Goal: Subscribe to service/newsletter

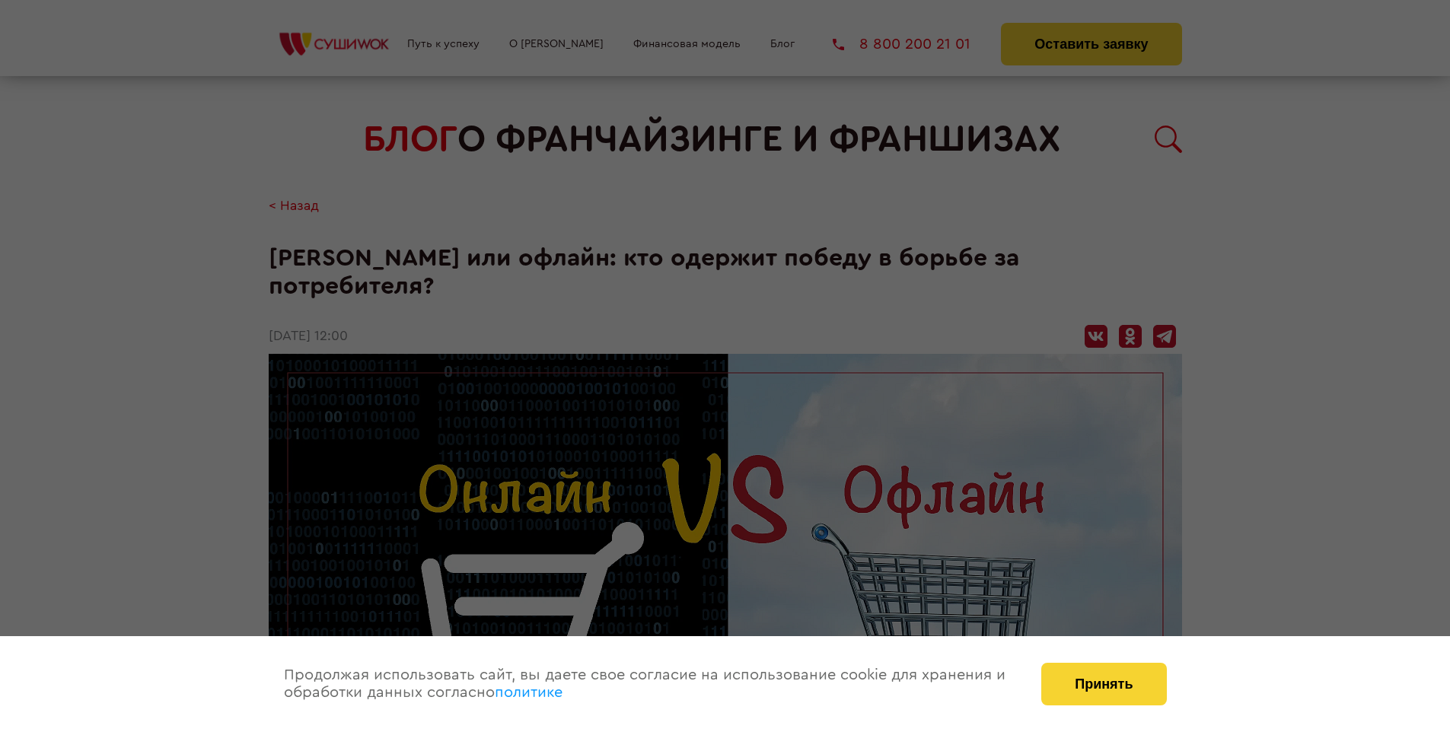
scroll to position [1551, 0]
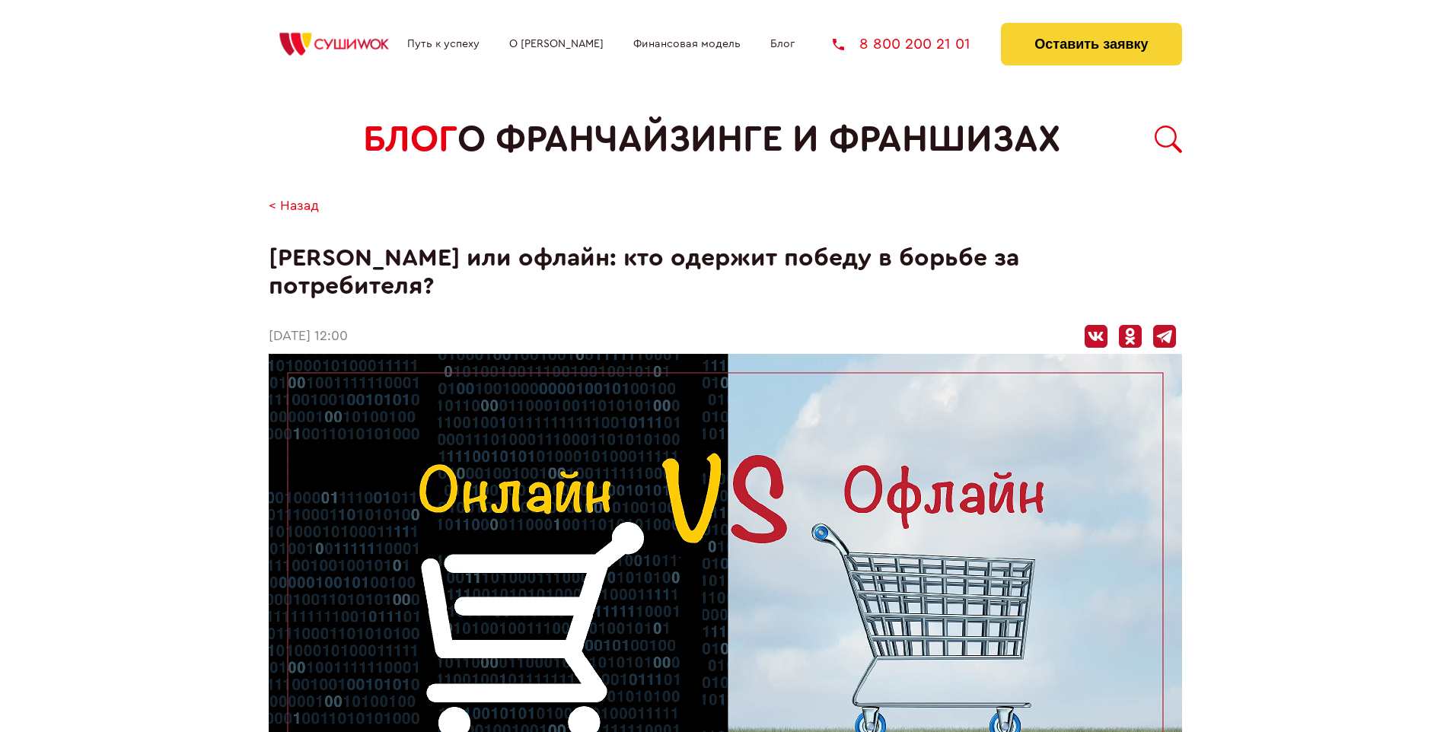
scroll to position [1551, 0]
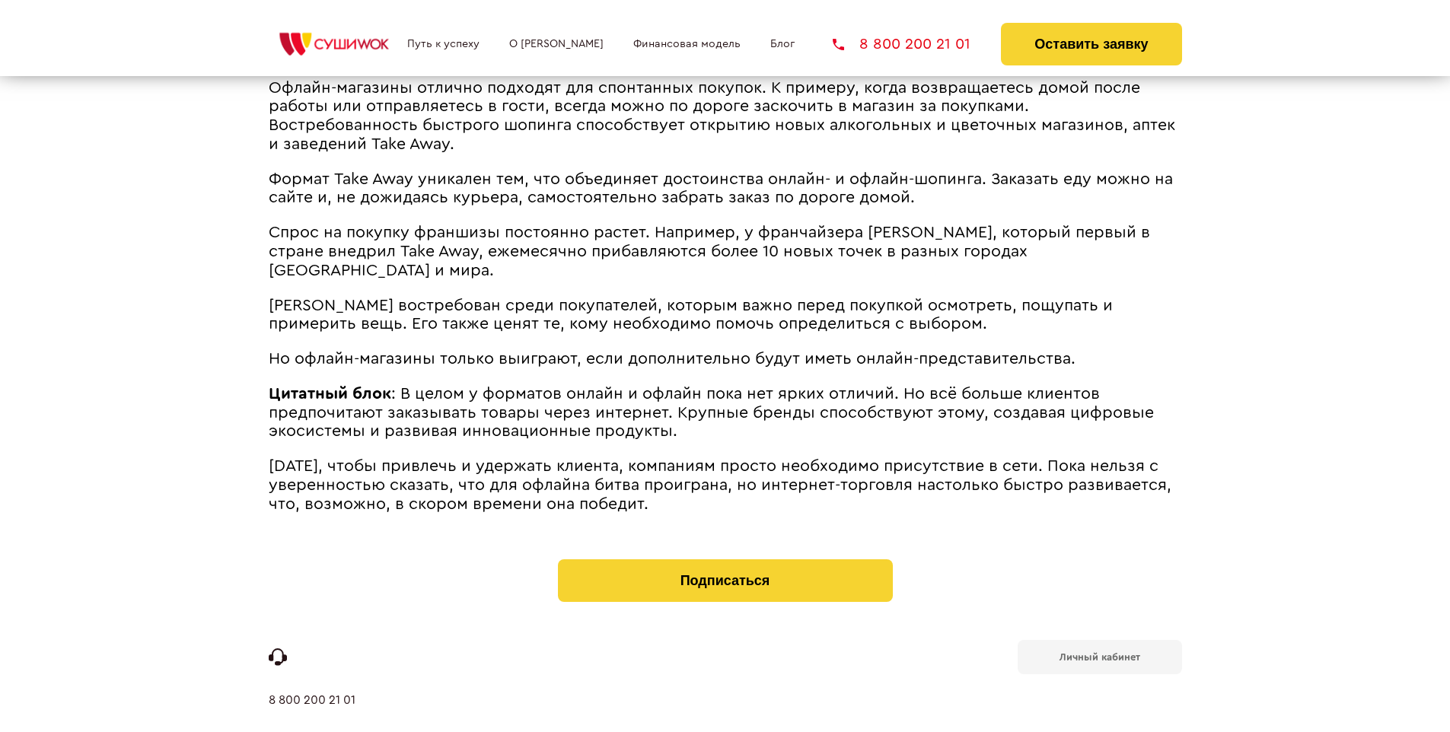
click at [1099, 652] on b "Личный кабинет" at bounding box center [1100, 657] width 81 height 10
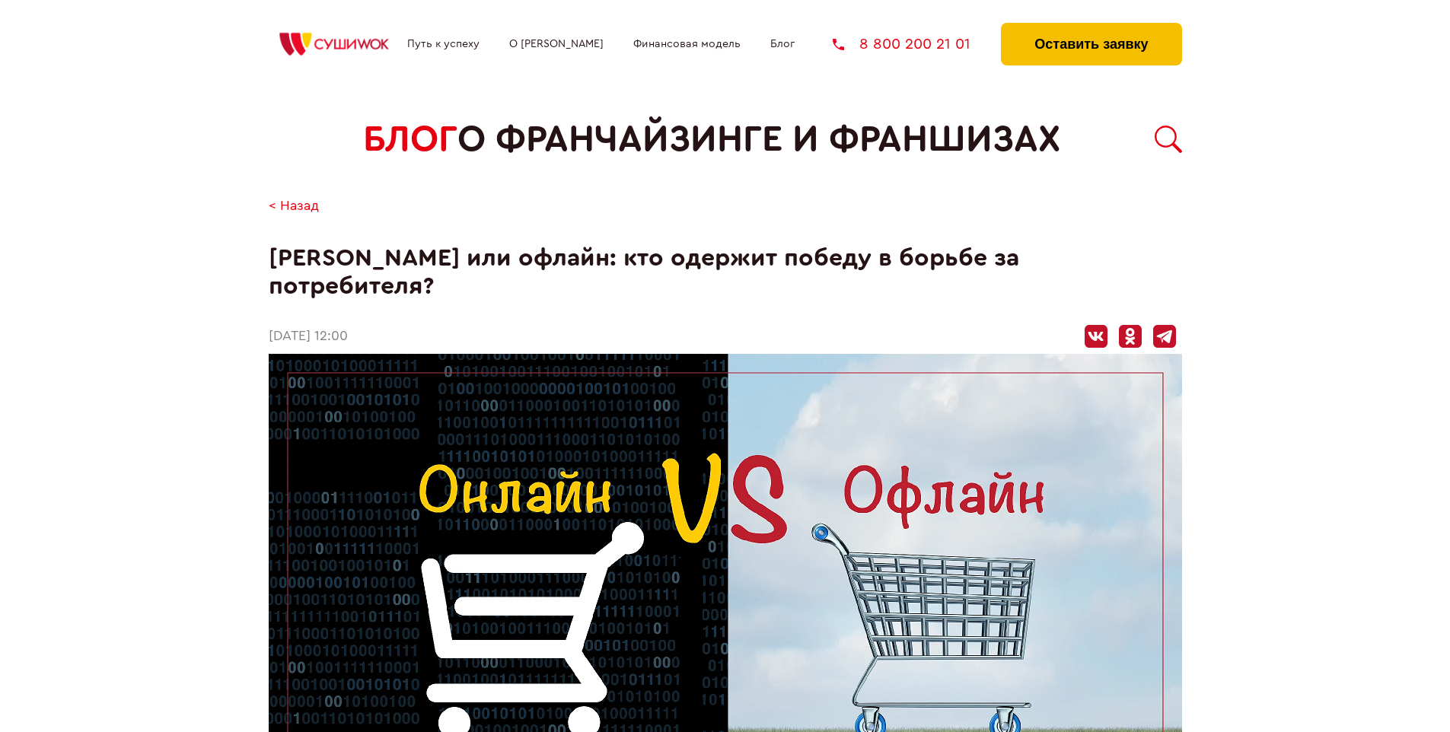
click at [1091, 27] on button "Оставить заявку" at bounding box center [1091, 44] width 180 height 43
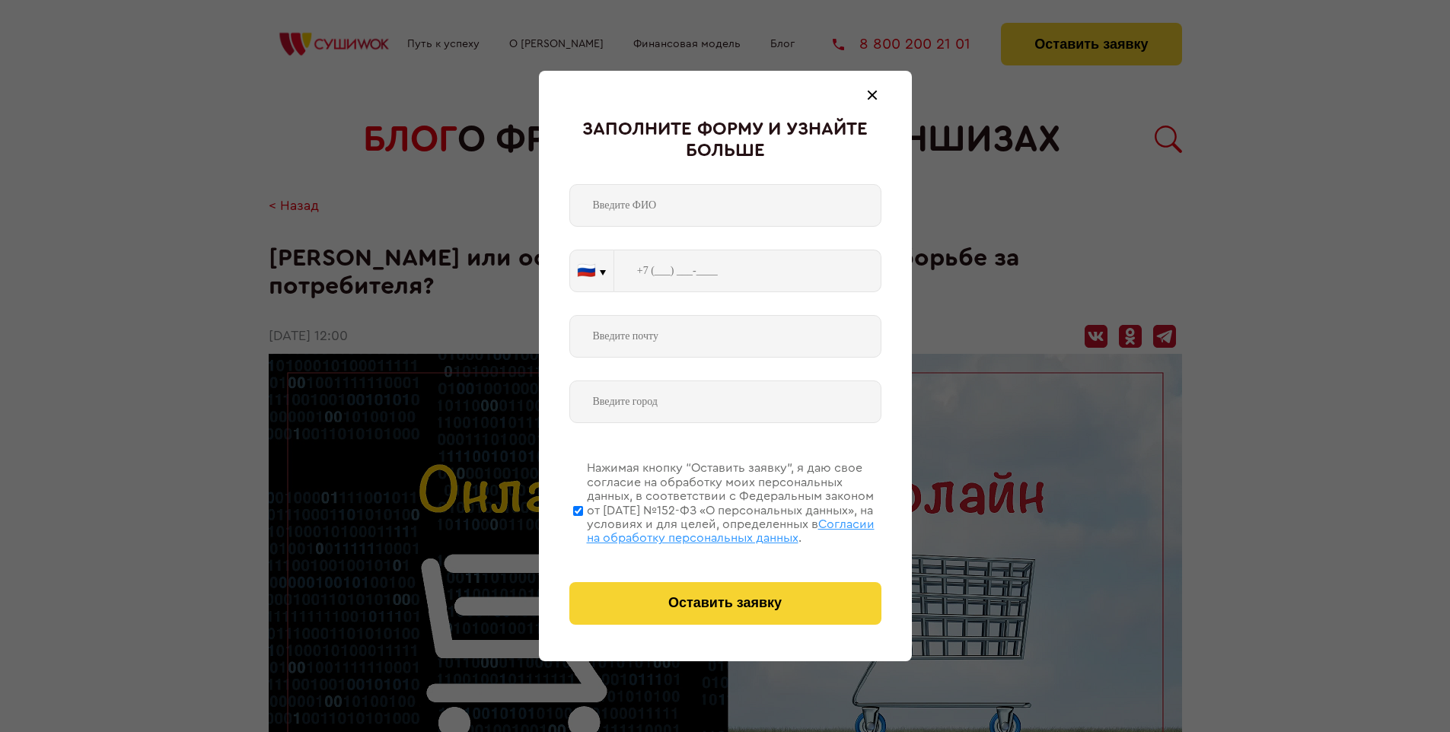
click at [706, 529] on span "Согласии на обработку персональных данных" at bounding box center [731, 531] width 288 height 26
click at [583, 529] on input "Нажимая кнопку “Оставить заявку”, я даю свое согласие на обработку моих персона…" at bounding box center [578, 511] width 10 height 122
checkbox input "false"
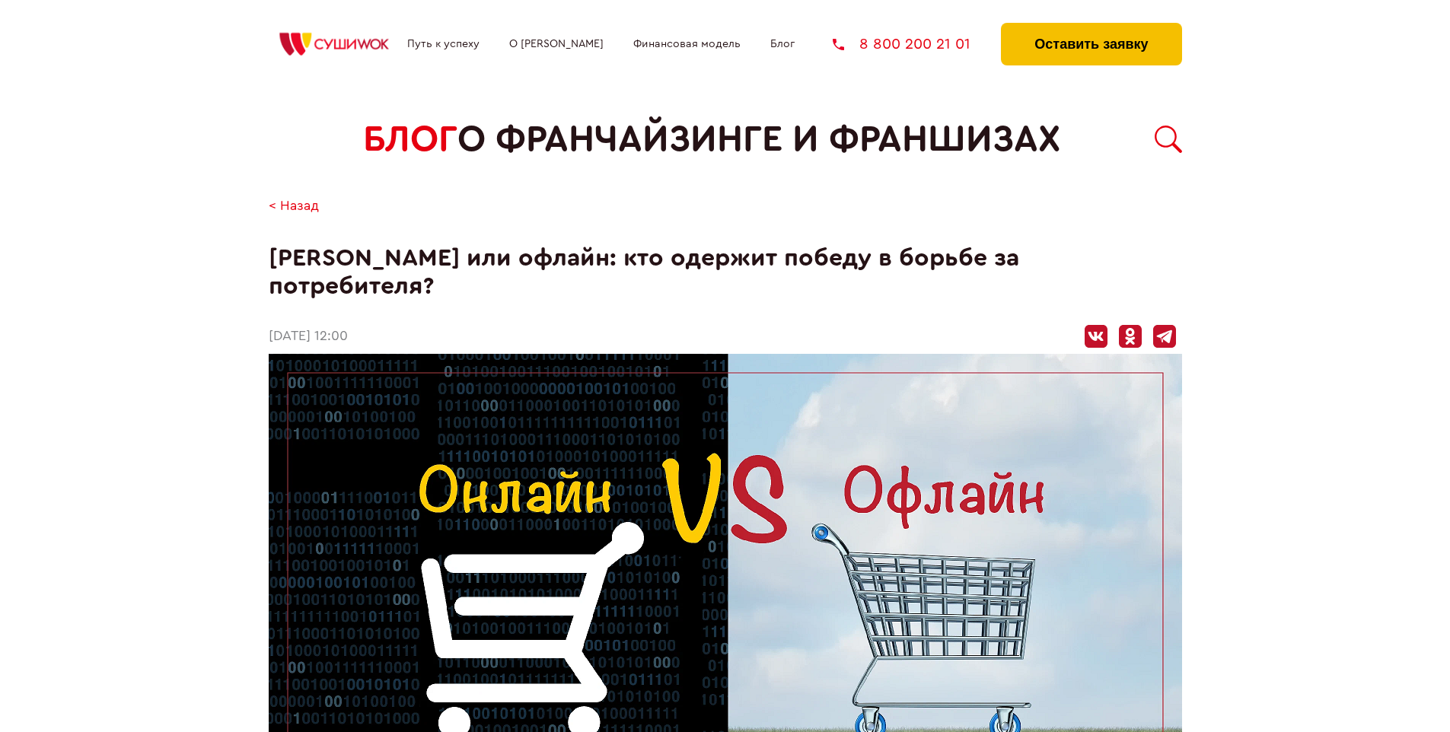
click at [1091, 27] on button "Оставить заявку" at bounding box center [1091, 44] width 180 height 43
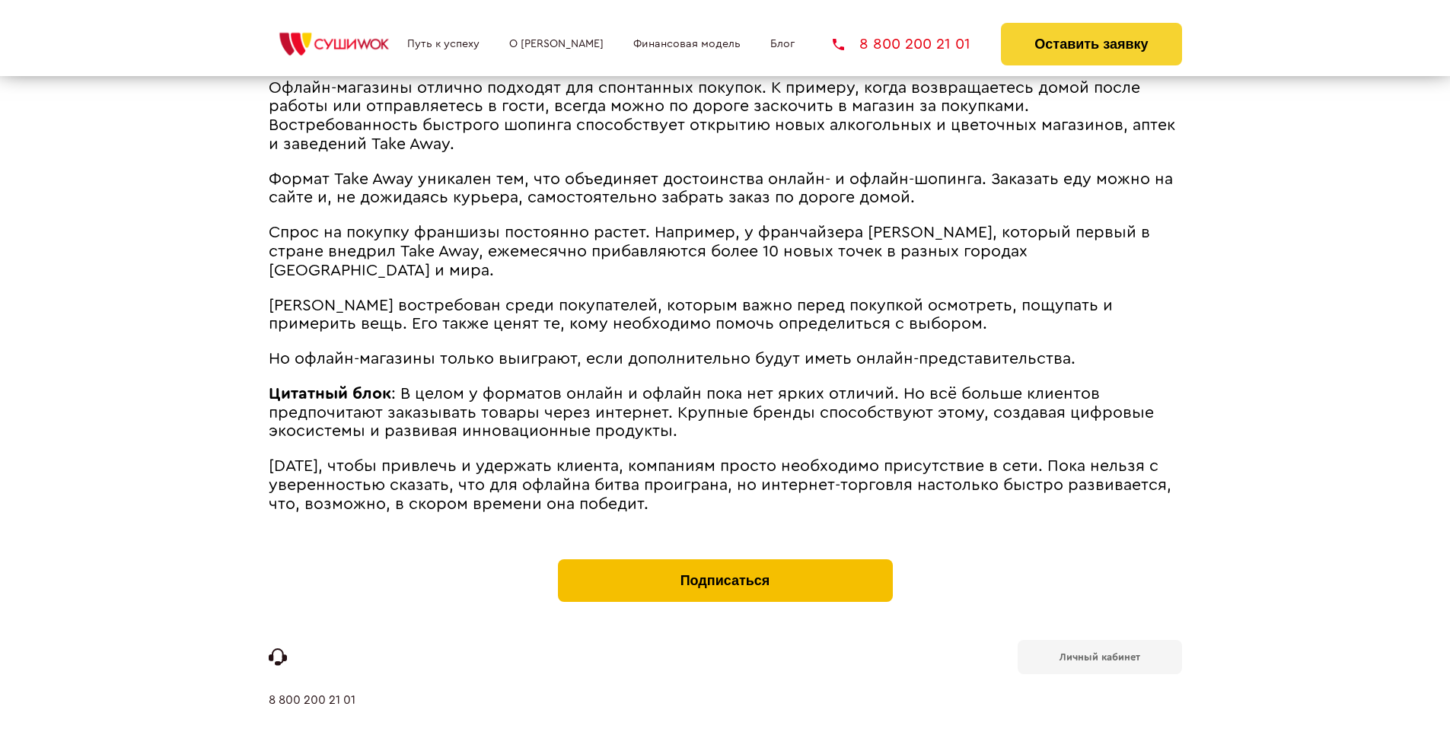
click at [725, 560] on button "Подписаться" at bounding box center [725, 581] width 335 height 43
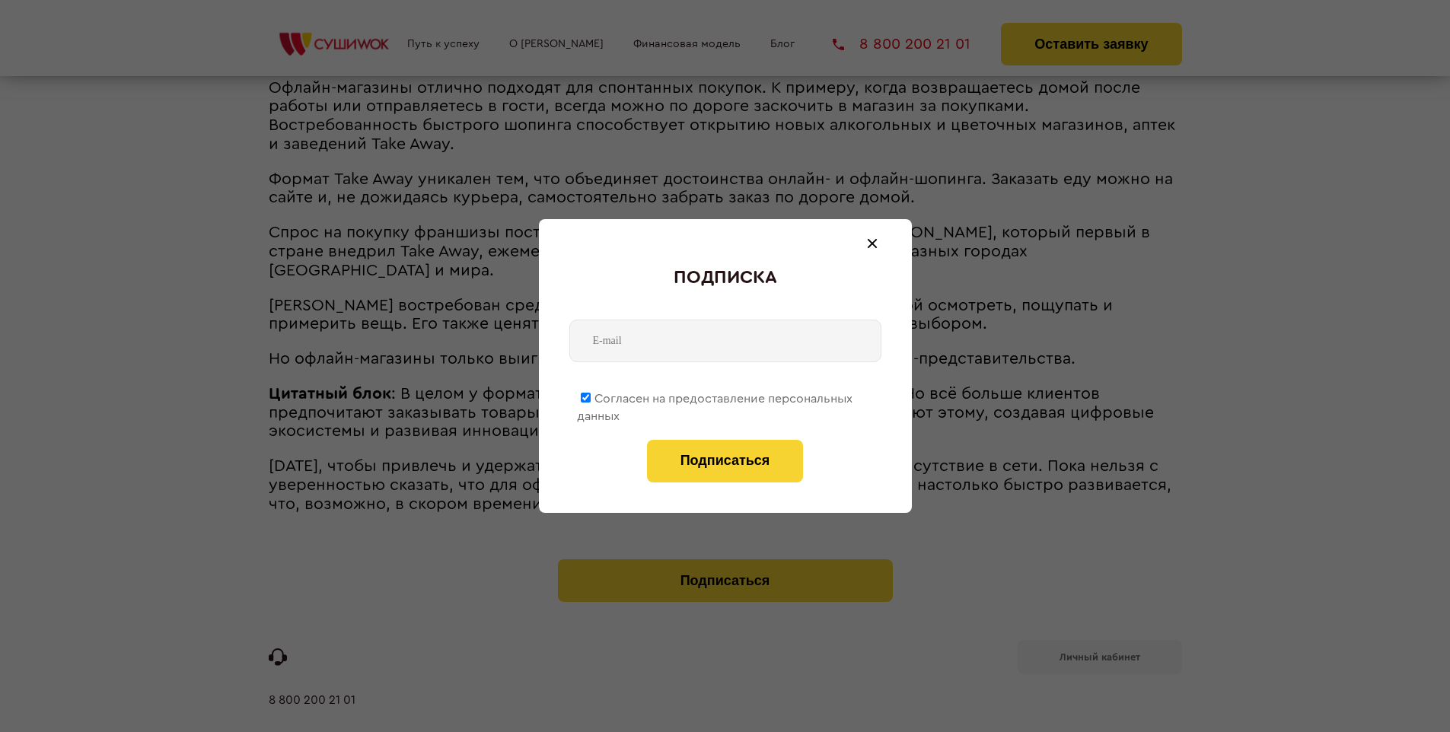
click at [716, 396] on span "Согласен на предоставление персональных данных" at bounding box center [715, 408] width 276 height 30
click at [591, 396] on input "Согласен на предоставление персональных данных" at bounding box center [586, 398] width 10 height 10
checkbox input "false"
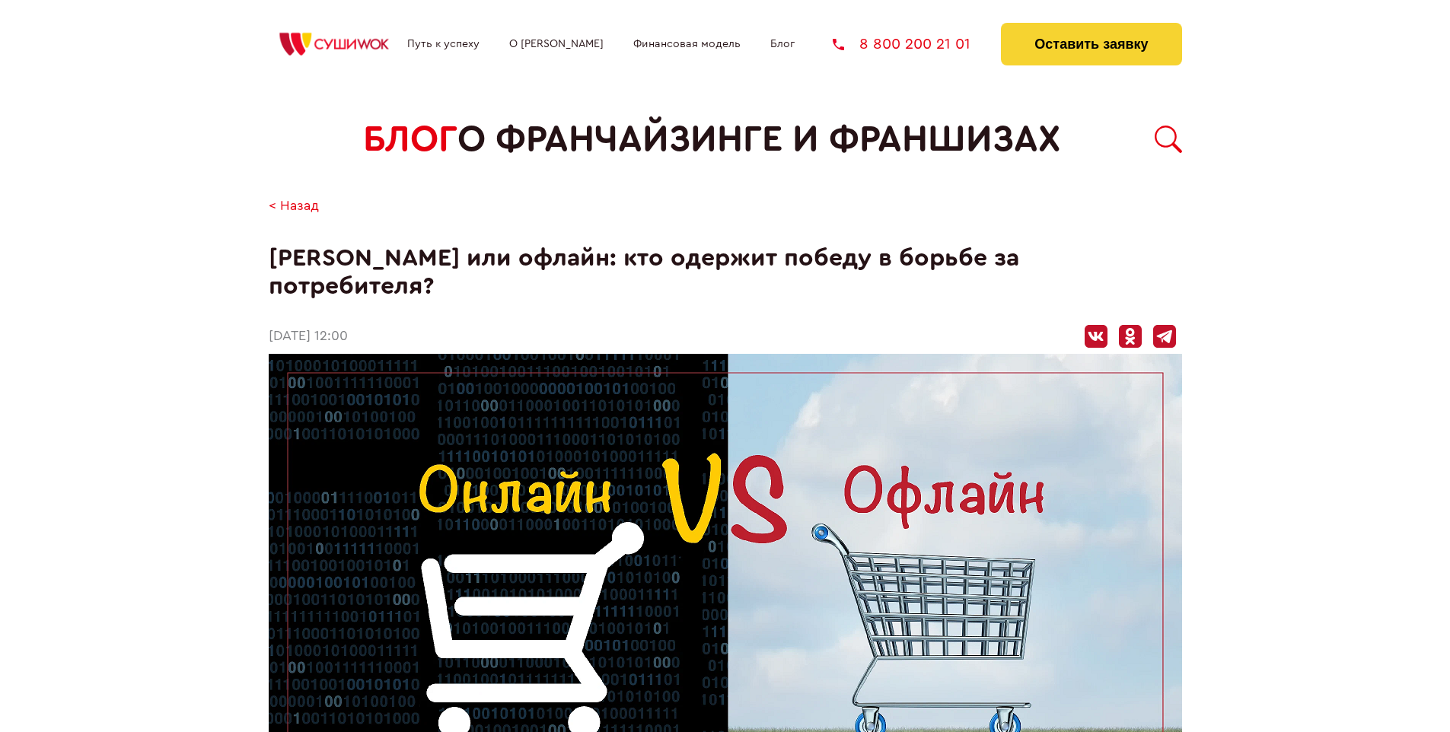
scroll to position [1551, 0]
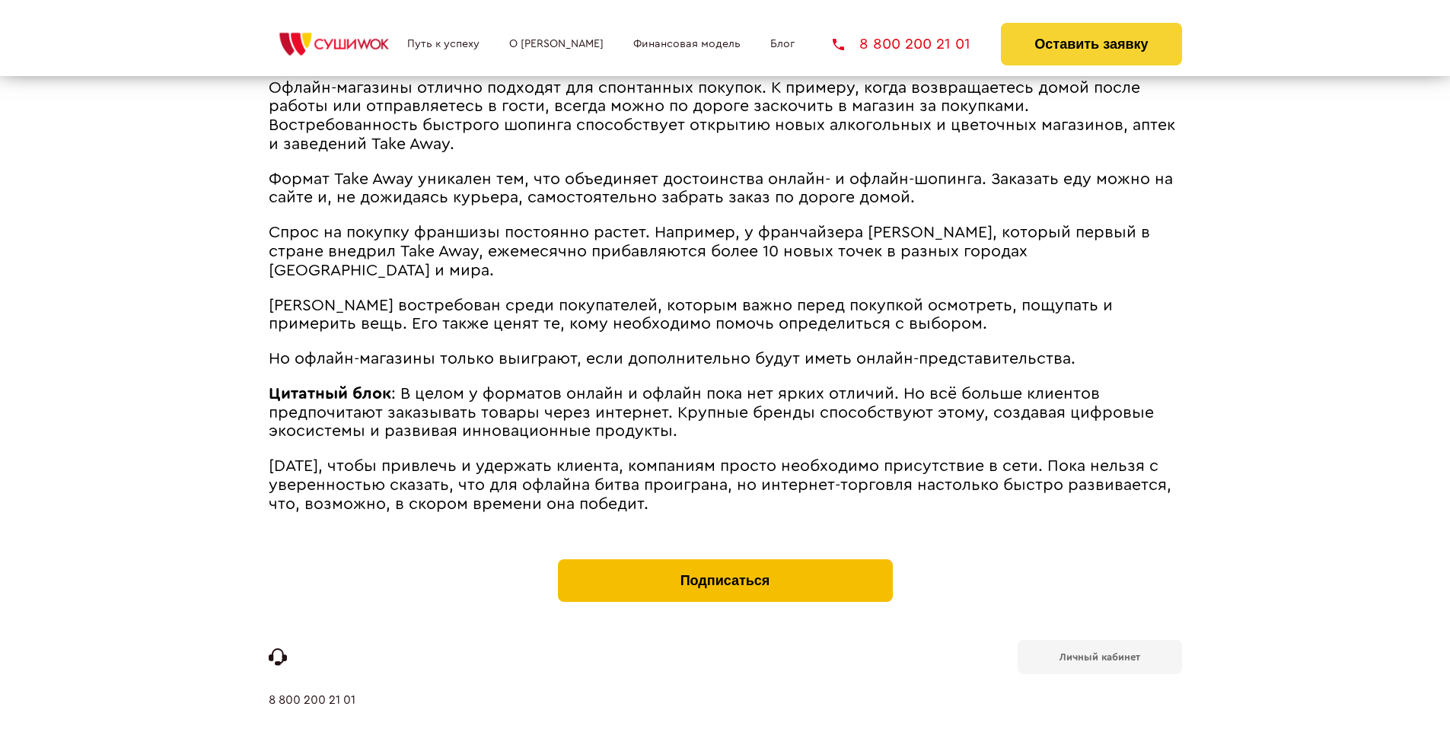
click at [725, 560] on button "Подписаться" at bounding box center [725, 581] width 335 height 43
